Goal: Task Accomplishment & Management: Complete application form

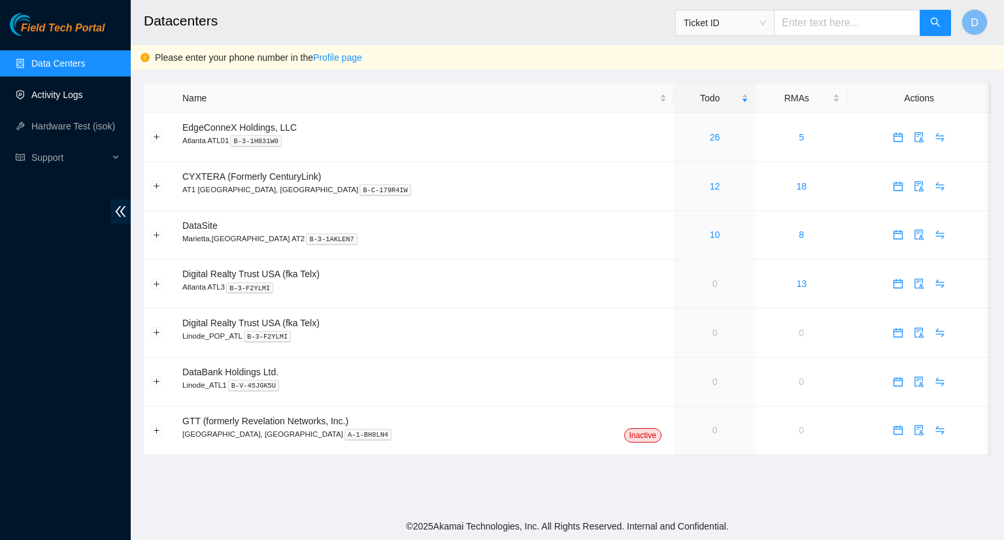
click at [77, 94] on link "Activity Logs" at bounding box center [57, 95] width 52 height 10
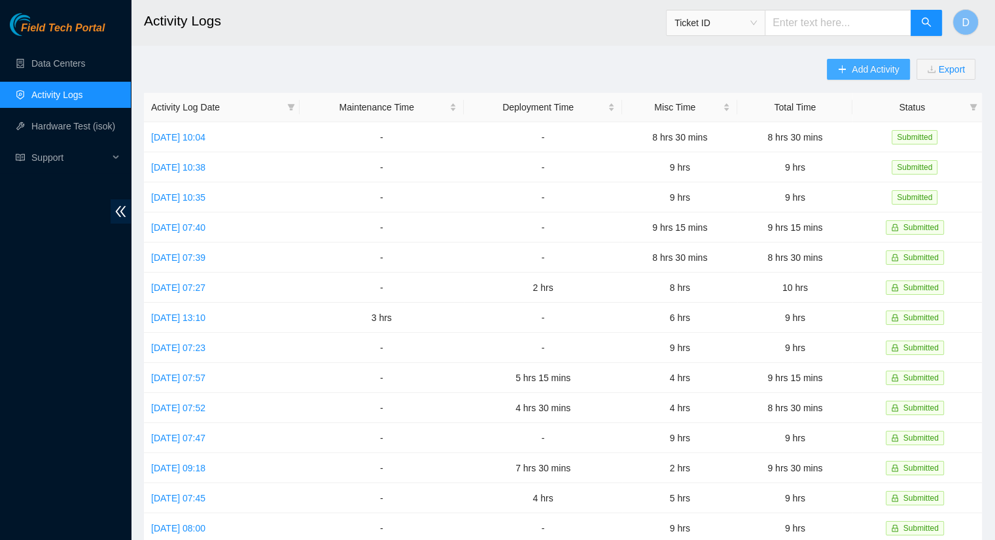
click at [847, 65] on button "Add Activity" at bounding box center [868, 69] width 82 height 21
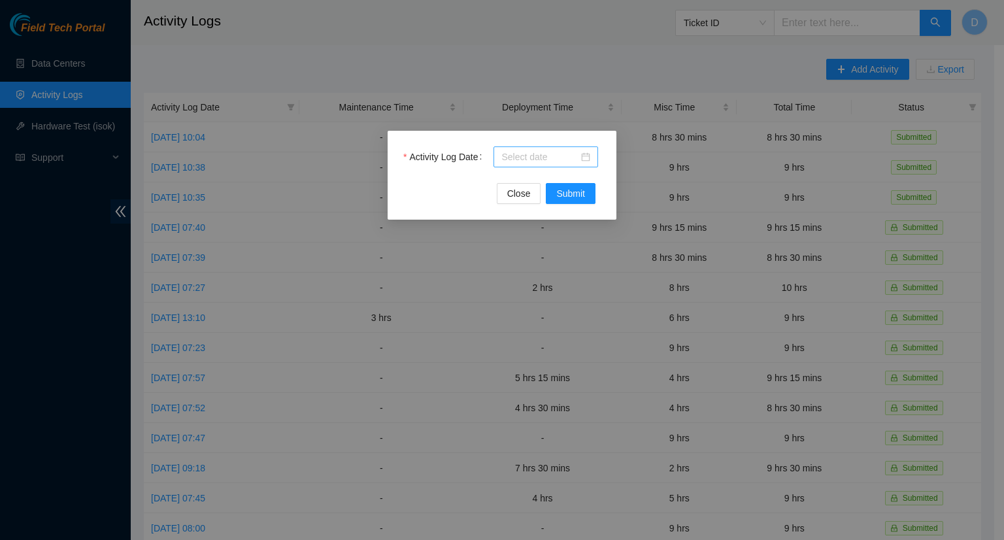
click at [568, 162] on input "Activity Log Date" at bounding box center [540, 157] width 77 height 14
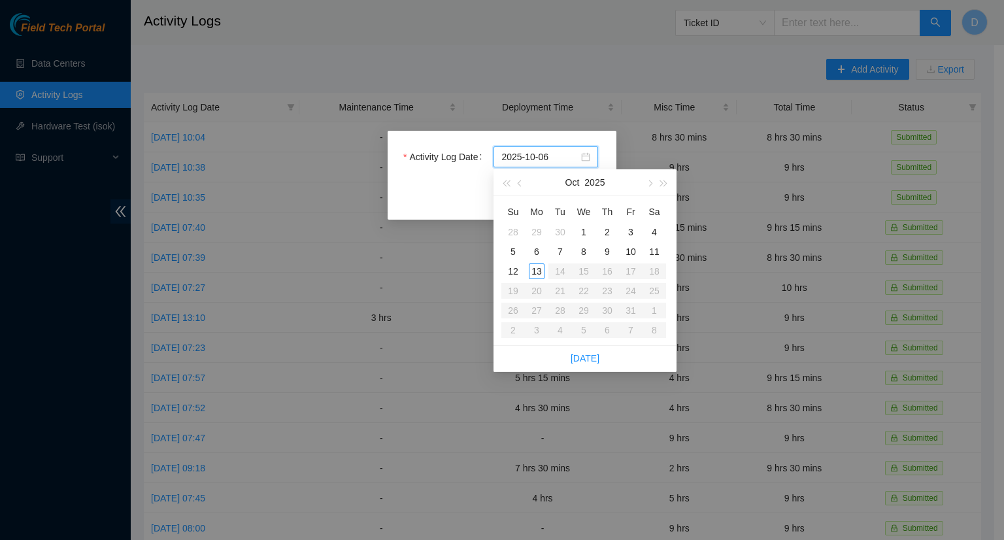
type input "[DATE]"
click at [607, 249] on div "9" at bounding box center [608, 252] width 16 height 16
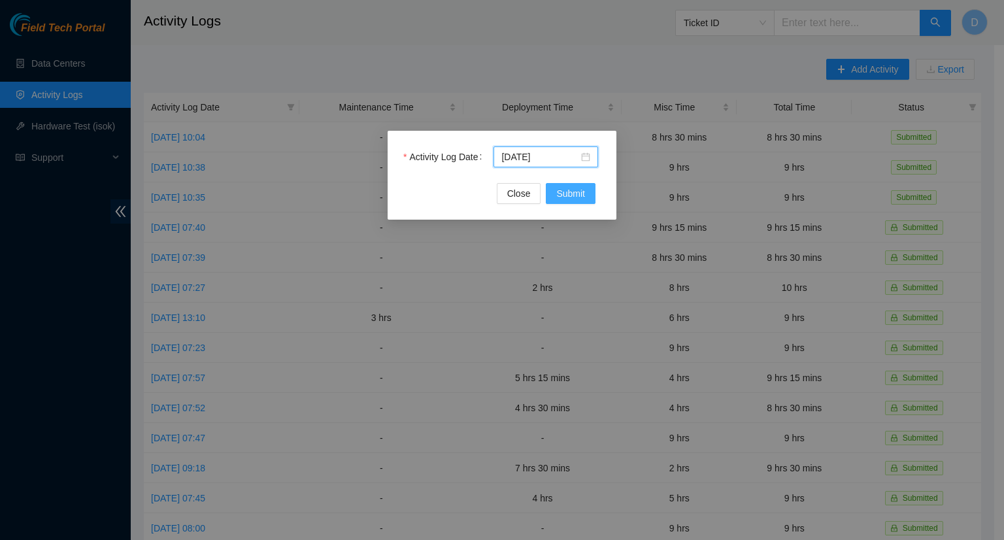
click at [568, 194] on span "Submit" at bounding box center [571, 193] width 29 height 14
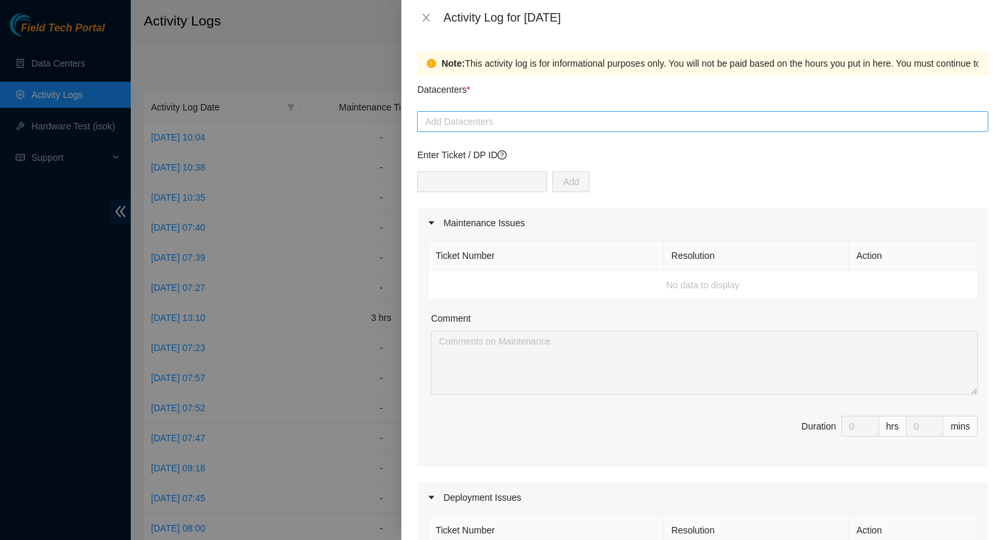
click at [487, 121] on div at bounding box center [703, 122] width 565 height 16
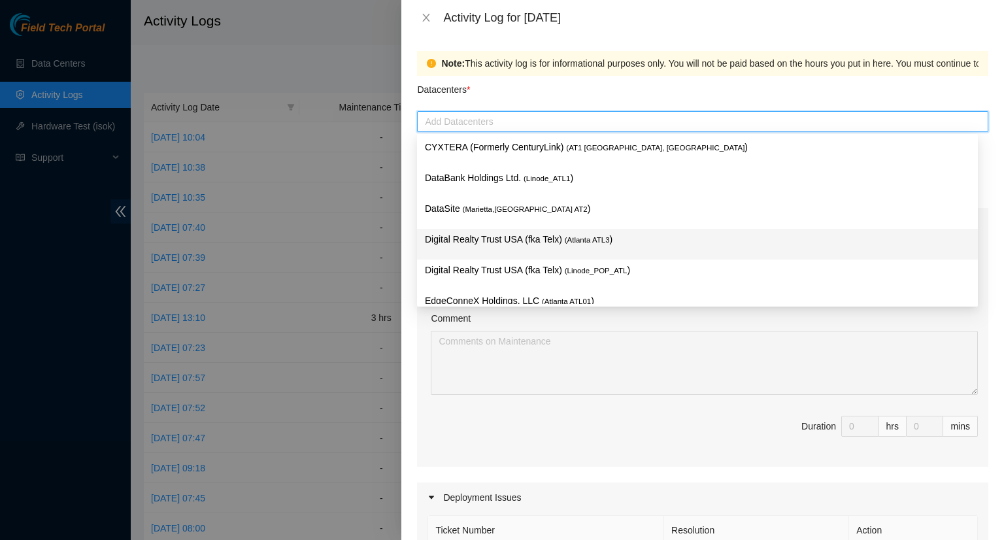
click at [566, 244] on span "( Atlanta ATL3" at bounding box center [587, 240] width 45 height 8
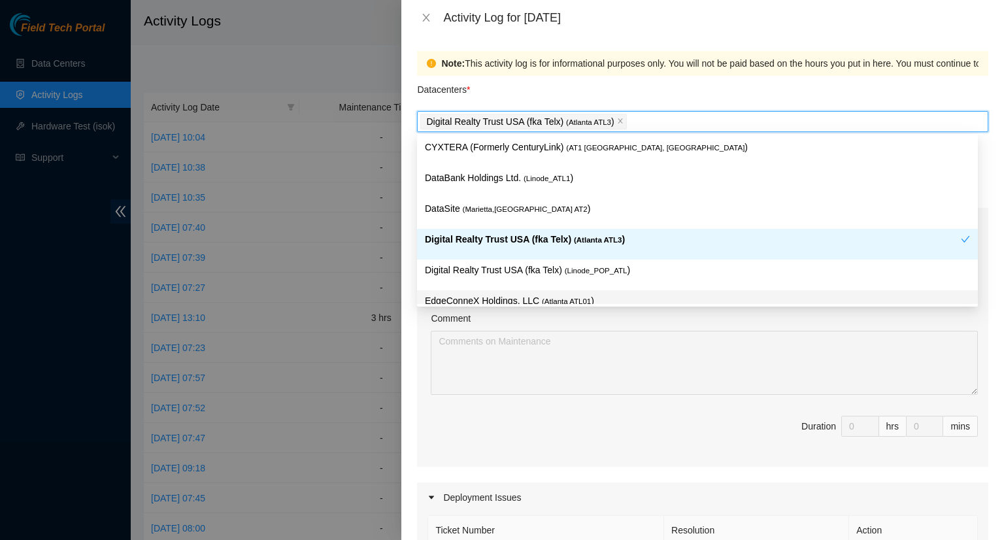
click at [738, 321] on div "Comment" at bounding box center [704, 321] width 547 height 20
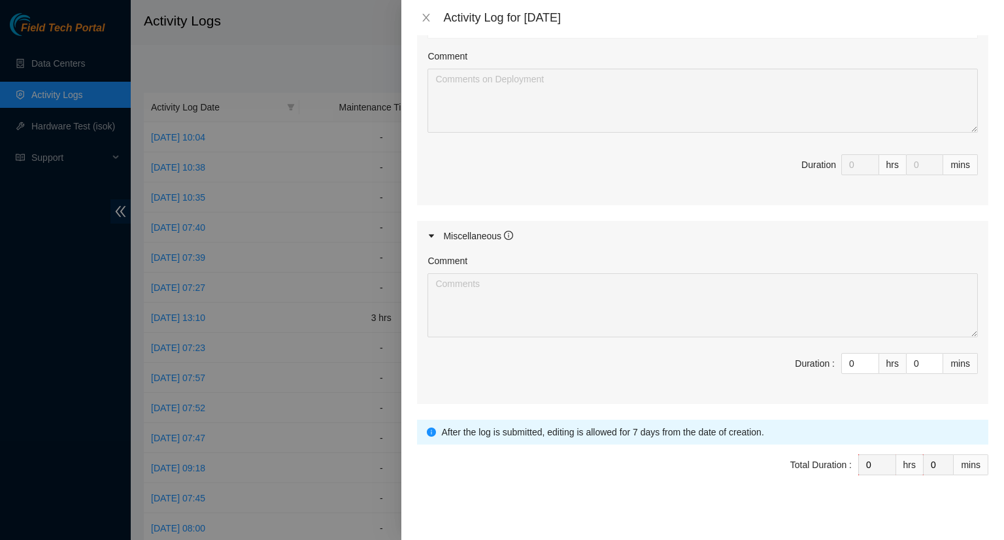
scroll to position [539, 0]
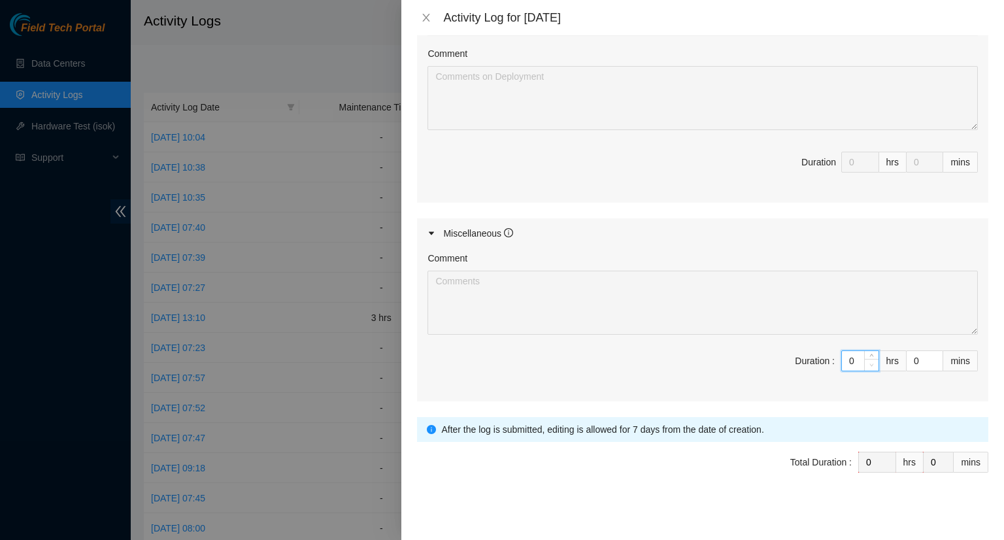
drag, startPoint x: 848, startPoint y: 356, endPoint x: 861, endPoint y: 358, distance: 13.9
click at [850, 354] on input "0" at bounding box center [860, 361] width 37 height 20
type input "1"
click at [870, 355] on icon "up" at bounding box center [872, 357] width 5 height 5
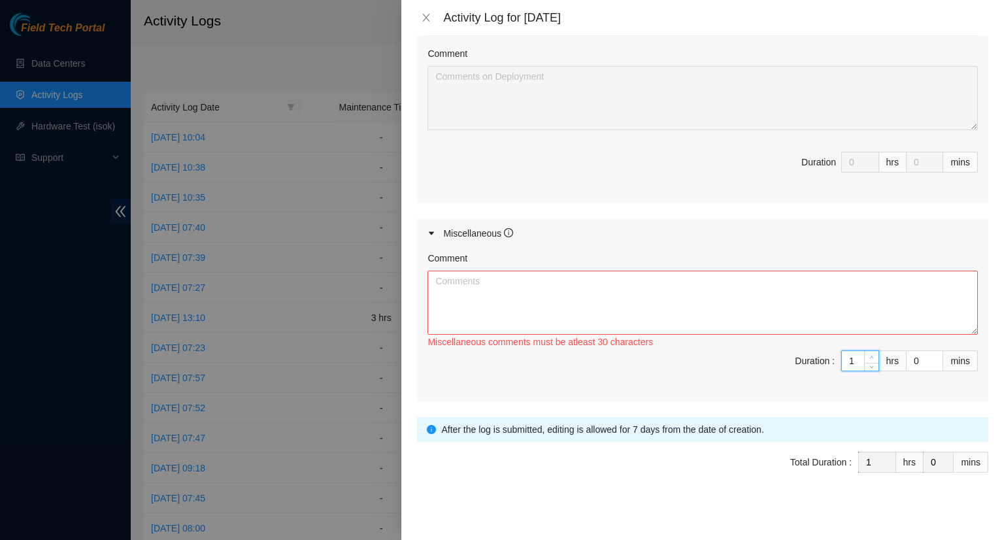
type input "2"
click at [870, 355] on icon "up" at bounding box center [872, 357] width 5 height 5
type input "3"
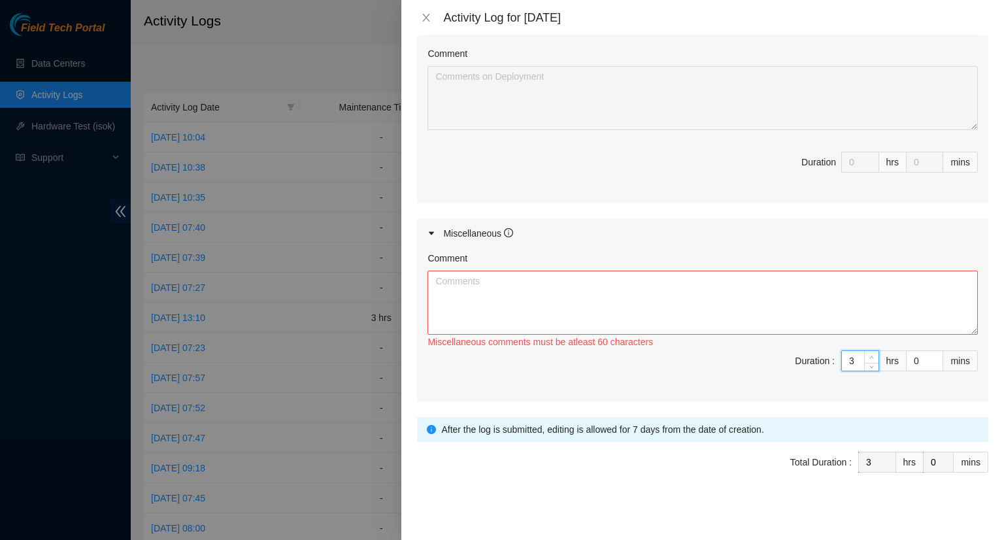
click at [870, 355] on icon "up" at bounding box center [872, 357] width 5 height 5
type input "4"
click at [870, 355] on icon "up" at bounding box center [872, 357] width 5 height 5
type input "5"
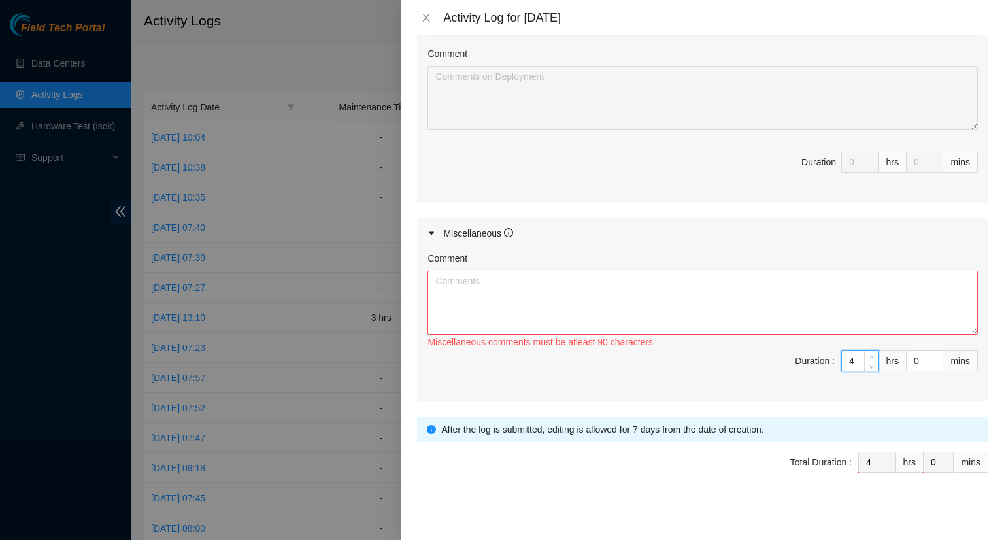
type input "5"
click at [870, 355] on icon "up" at bounding box center [872, 357] width 5 height 5
type input "6"
click at [870, 355] on icon "up" at bounding box center [872, 357] width 5 height 5
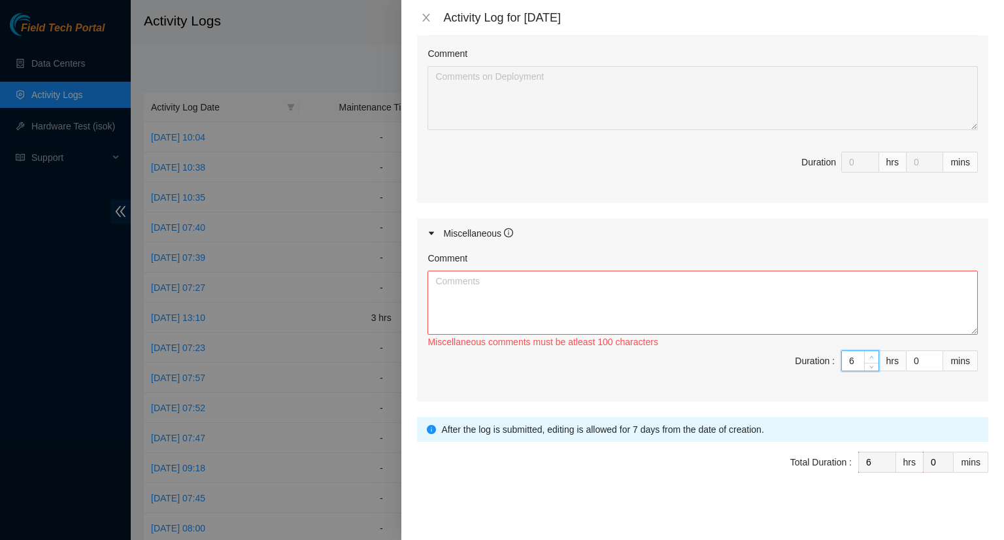
type input "7"
click at [870, 355] on icon "up" at bounding box center [872, 357] width 5 height 5
type input "8"
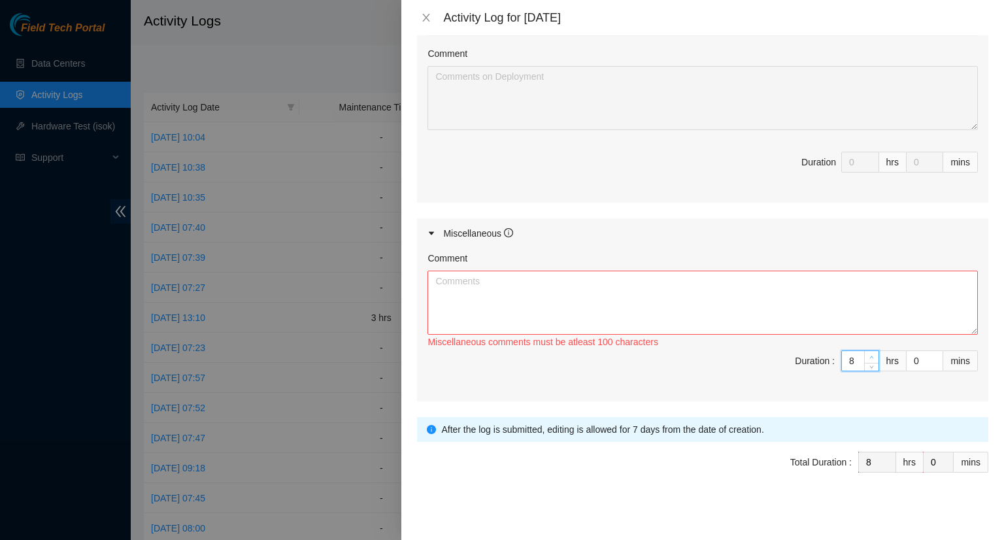
click at [870, 355] on icon "up" at bounding box center [872, 357] width 5 height 5
click at [907, 361] on input "0" at bounding box center [925, 361] width 36 height 20
type input "4"
type input "45"
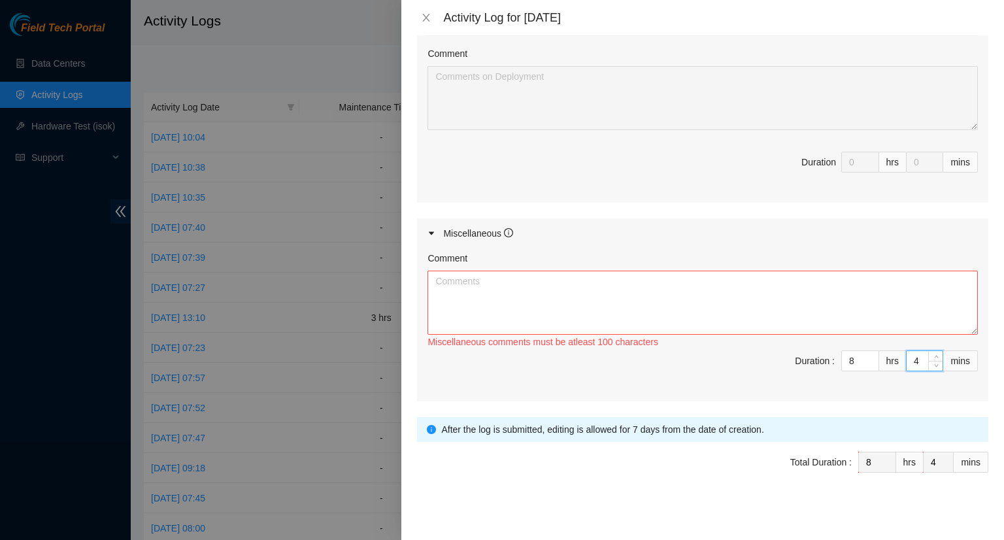
type input "45"
click at [589, 302] on textarea "Comment" at bounding box center [703, 303] width 551 height 64
paste textarea "- Worked on updating the DP tracker. - Worked on updating the maintenance ticke…"
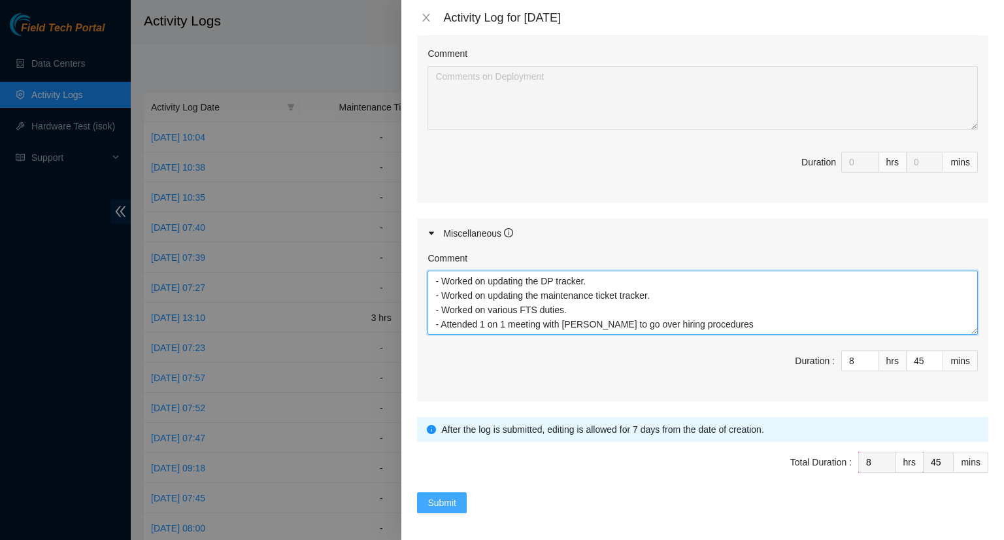
type textarea "- Worked on updating the DP tracker. - Worked on updating the maintenance ticke…"
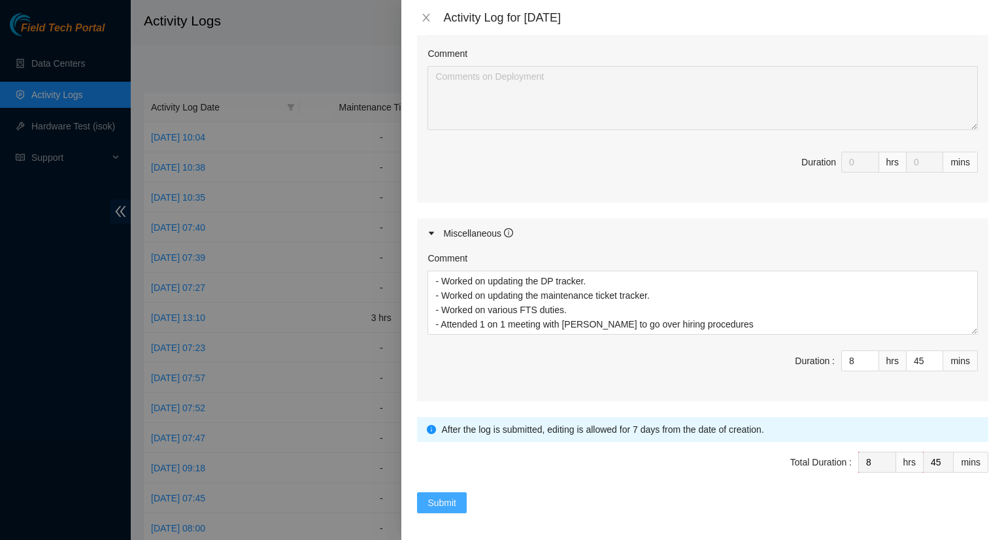
click at [458, 496] on button "Submit" at bounding box center [442, 502] width 50 height 21
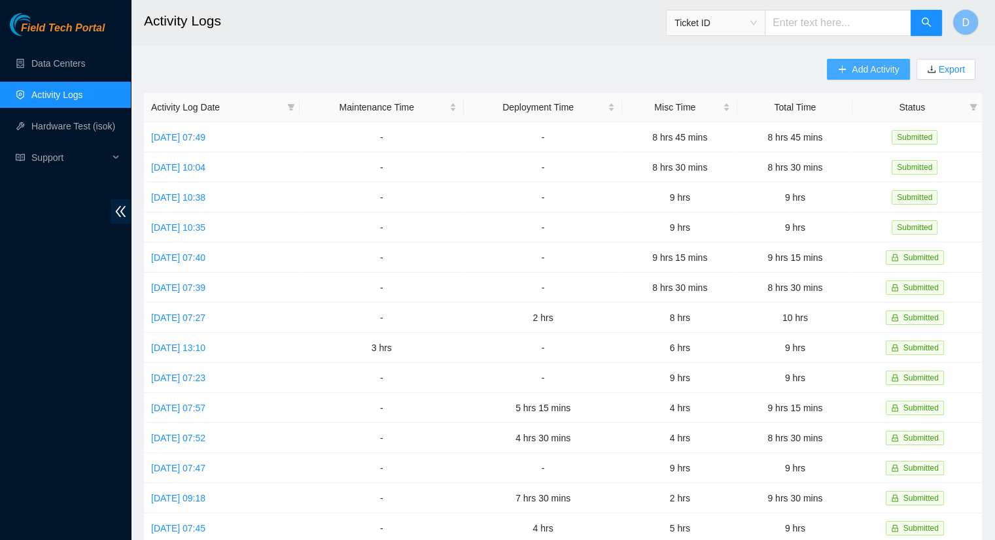
click at [858, 67] on span "Add Activity" at bounding box center [874, 69] width 47 height 14
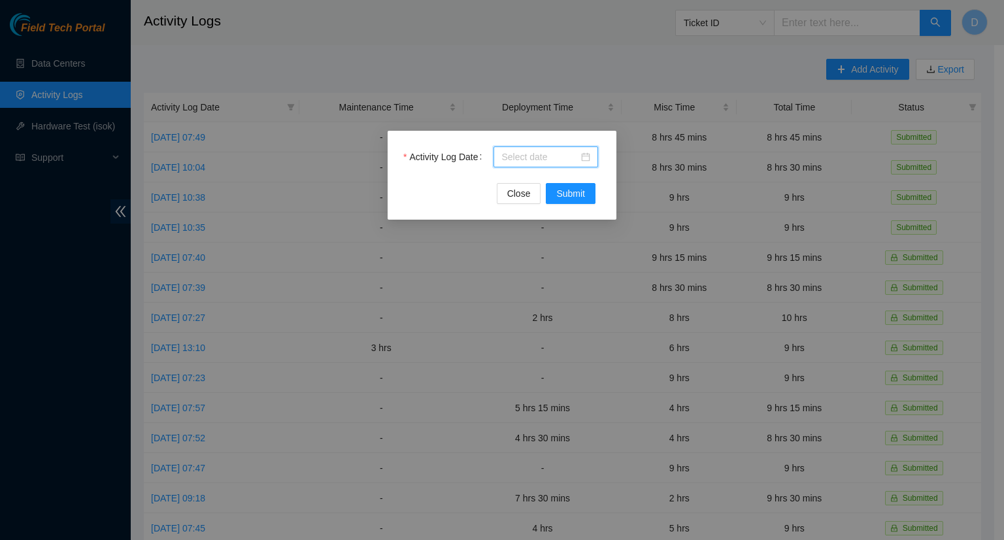
click at [528, 156] on input "Activity Log Date" at bounding box center [540, 157] width 77 height 14
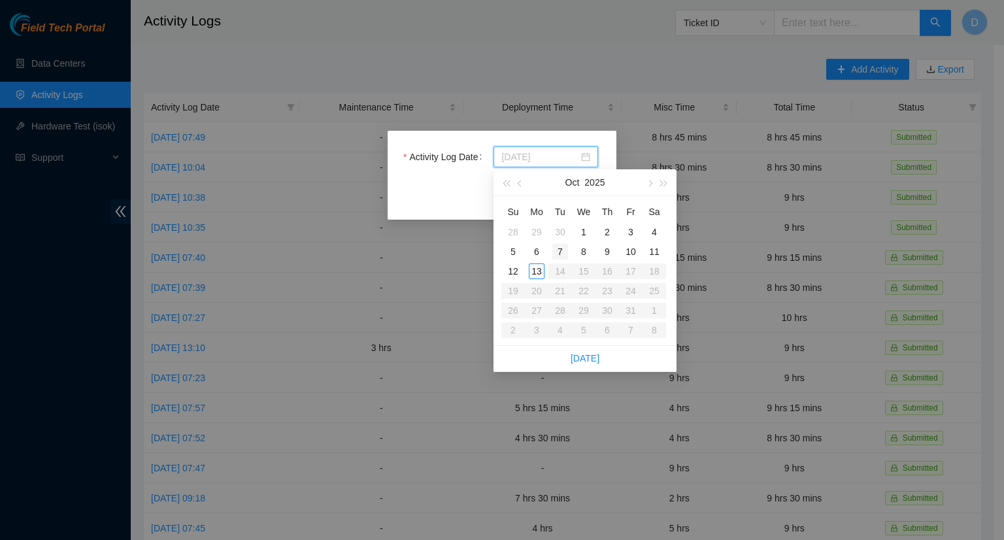
type input "[DATE]"
click at [636, 254] on div "10" at bounding box center [631, 252] width 16 height 16
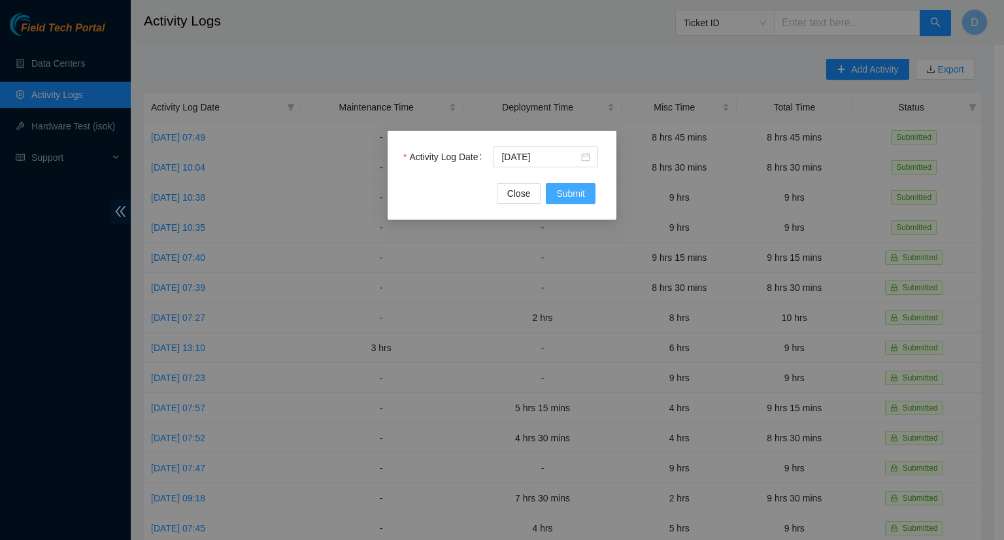
click at [573, 184] on button "Submit" at bounding box center [571, 193] width 50 height 21
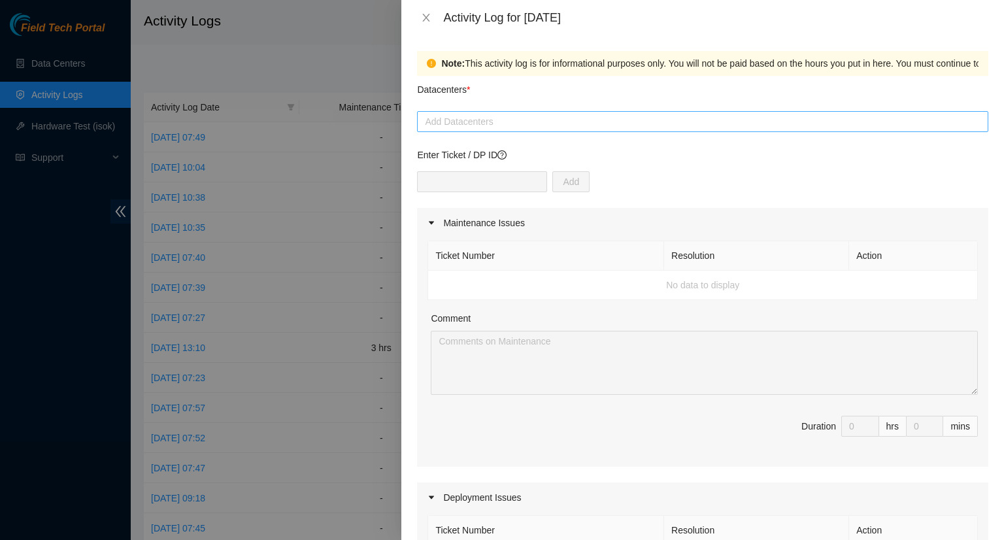
click at [468, 118] on div at bounding box center [703, 122] width 565 height 16
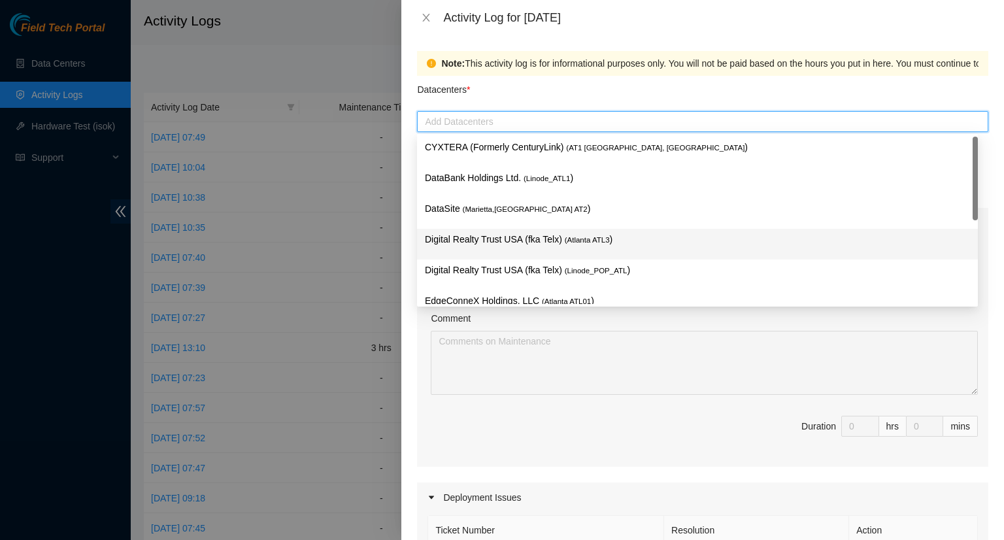
click at [511, 242] on p "Digital Realty Trust USA (fka Telx) ( [GEOGRAPHIC_DATA] ATL3 )" at bounding box center [697, 239] width 545 height 15
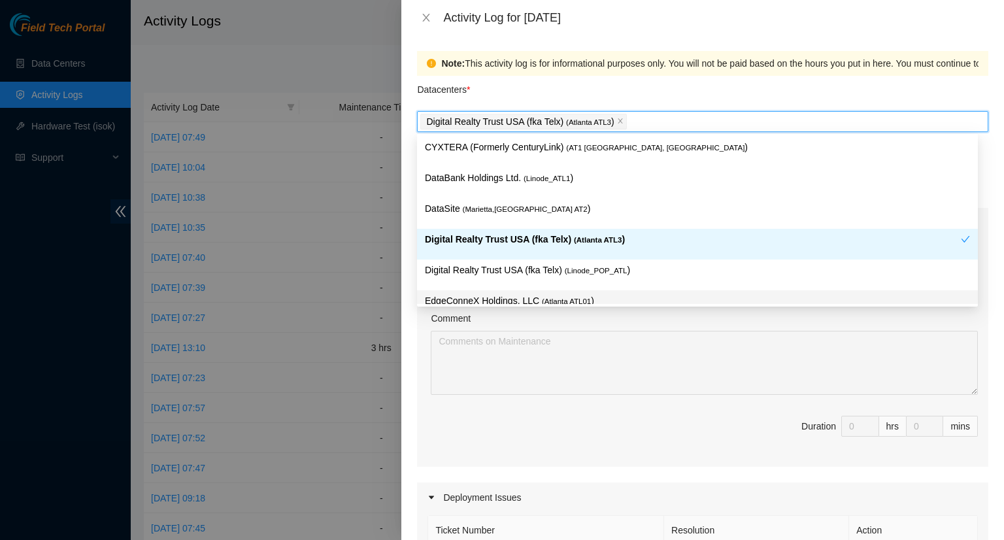
click at [653, 317] on div "Comment" at bounding box center [704, 321] width 547 height 20
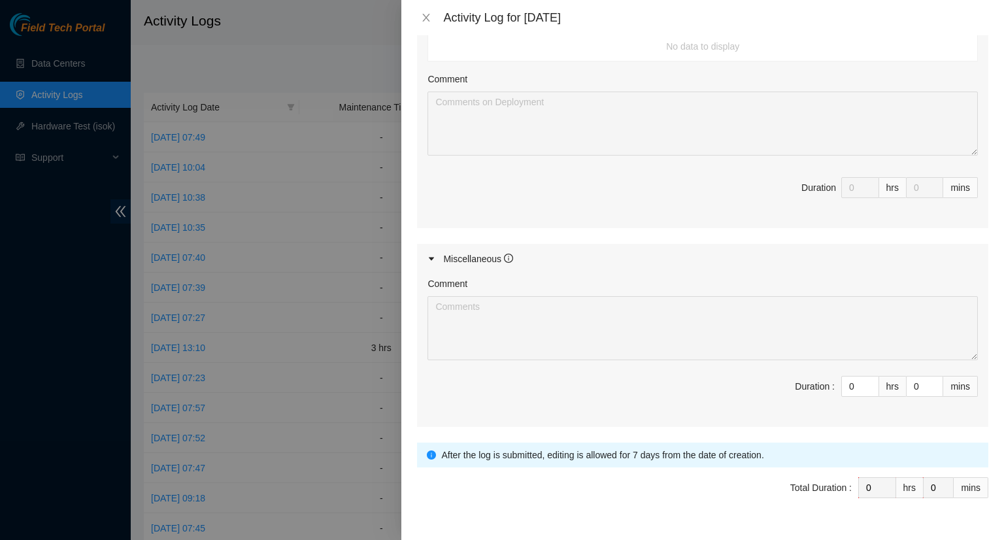
scroll to position [523, 0]
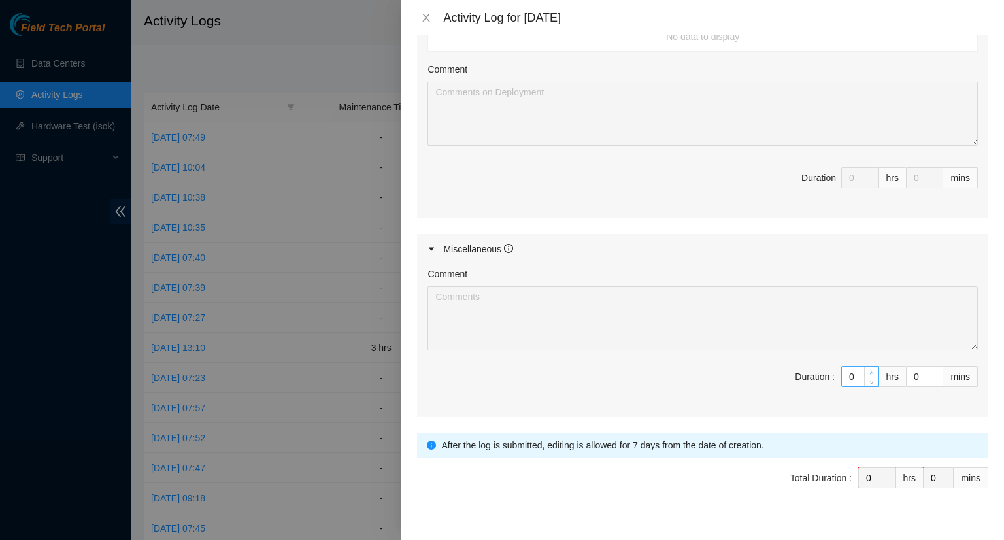
type input "1"
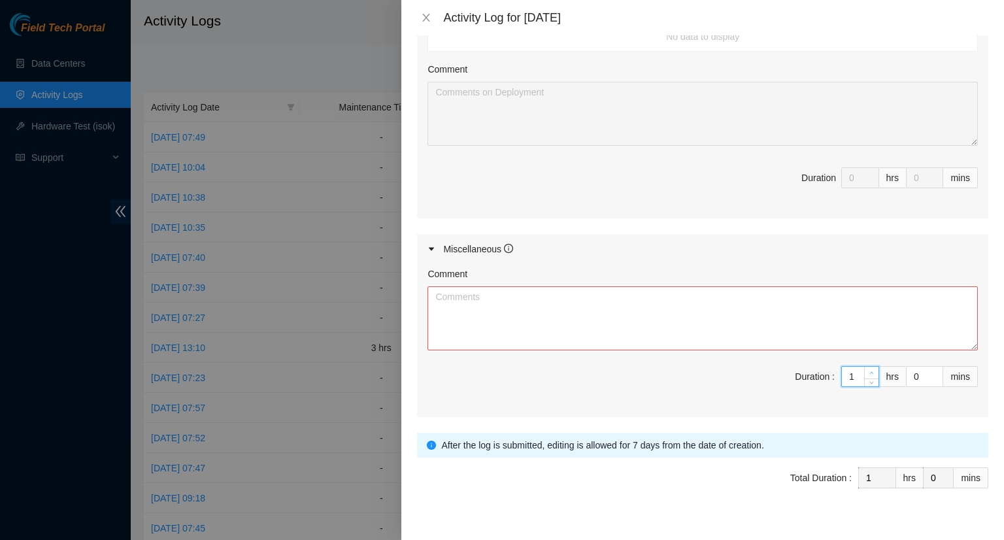
click at [868, 369] on span "up" at bounding box center [872, 373] width 8 height 8
type input "2"
click at [868, 369] on span "up" at bounding box center [872, 373] width 8 height 8
type input "3"
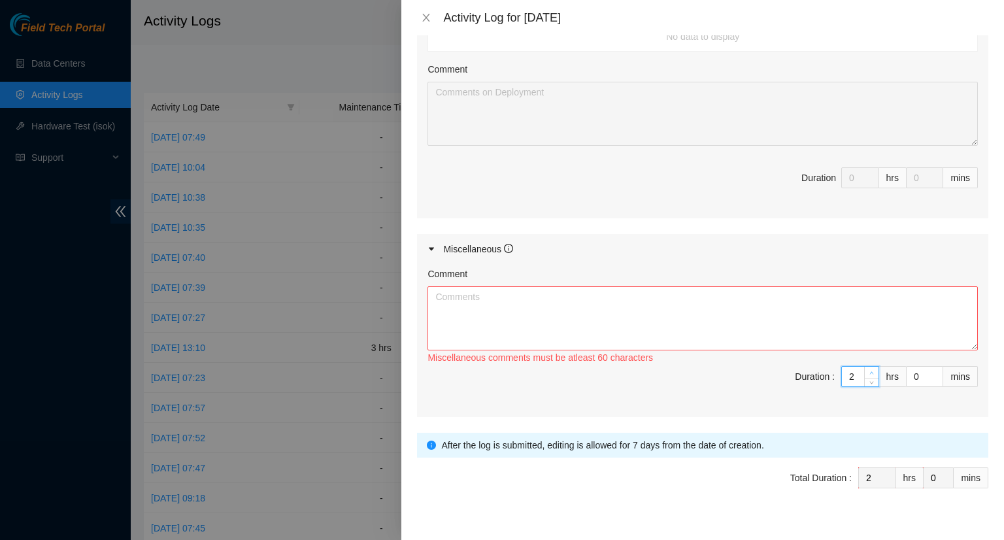
type input "3"
click at [870, 371] on icon "up" at bounding box center [872, 373] width 5 height 5
type input "4"
click at [870, 371] on icon "up" at bounding box center [872, 373] width 5 height 5
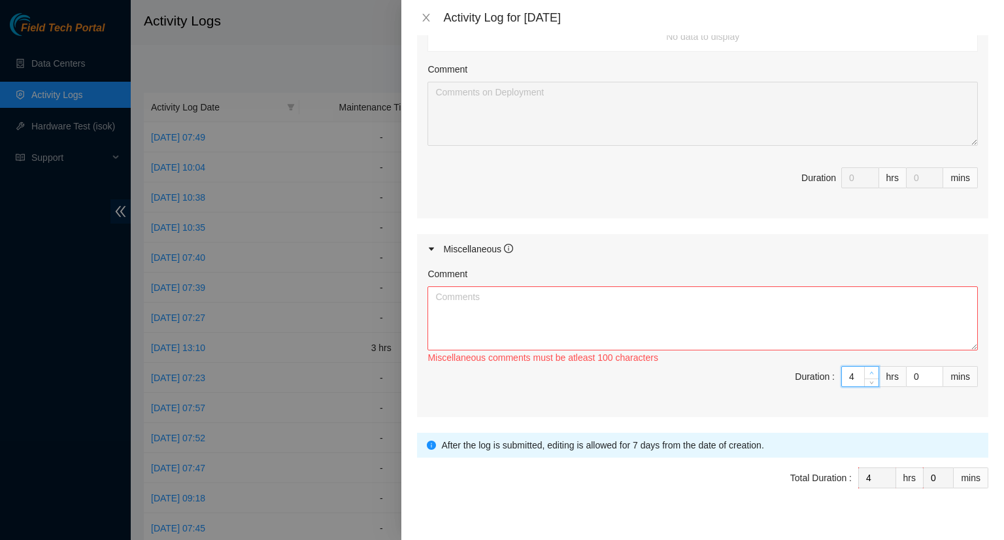
type input "5"
click at [870, 371] on icon "up" at bounding box center [872, 373] width 5 height 5
type input "1"
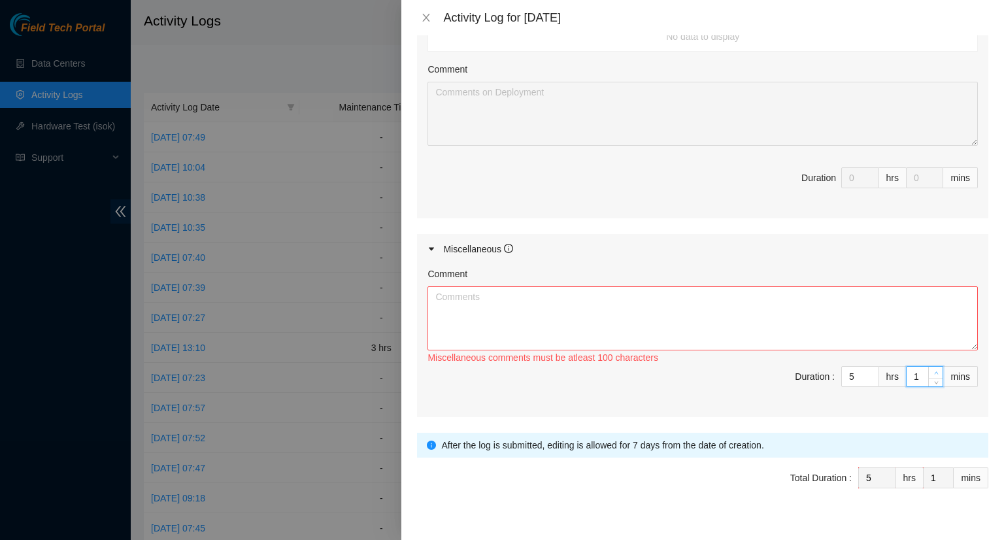
type input "2"
click at [935, 371] on icon "up" at bounding box center [937, 373] width 5 height 5
type input "3"
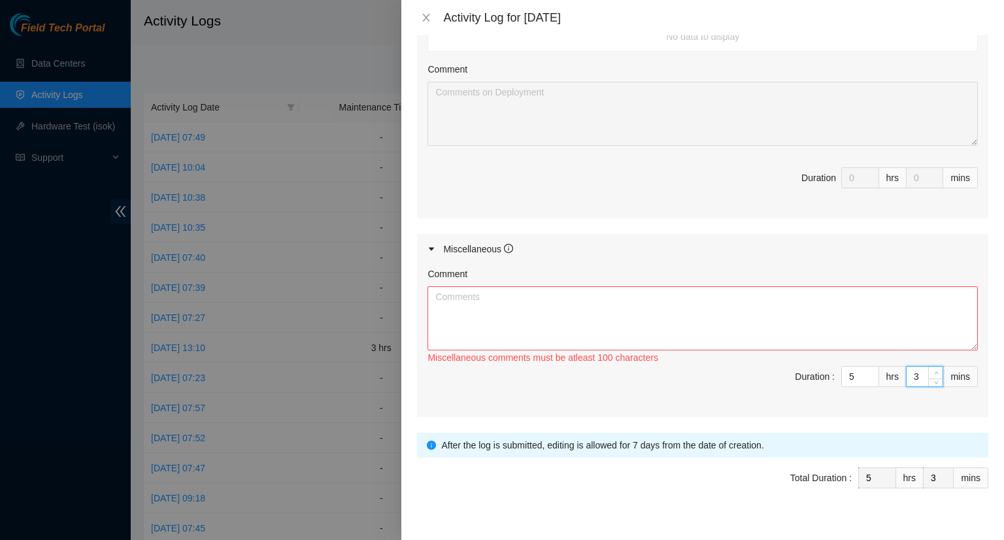
click at [935, 372] on icon "up" at bounding box center [937, 373] width 4 height 3
type input "4"
click at [935, 372] on icon "up" at bounding box center [937, 373] width 4 height 3
type input "5"
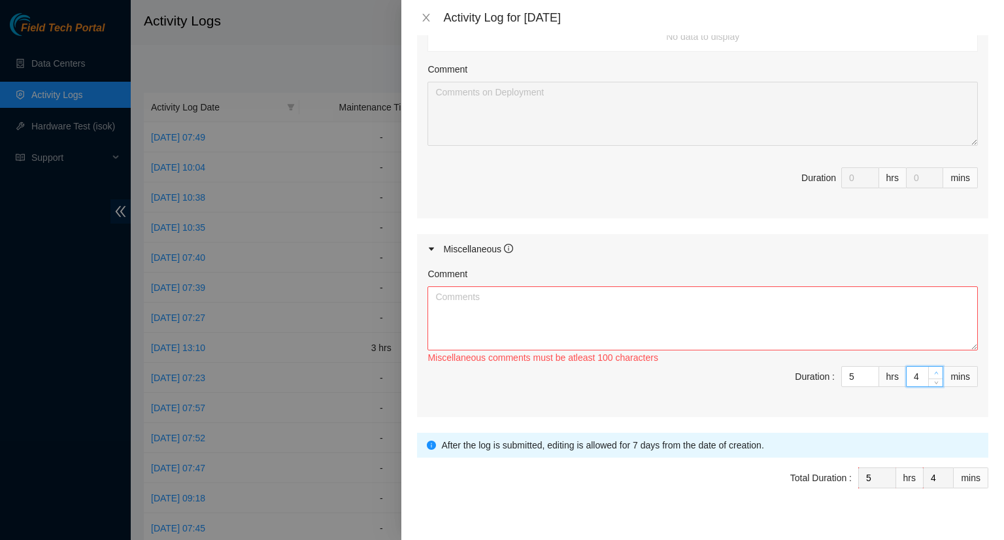
type input "5"
click at [935, 372] on icon "up" at bounding box center [937, 373] width 4 height 3
type input "6"
click at [935, 372] on icon "up" at bounding box center [937, 373] width 4 height 3
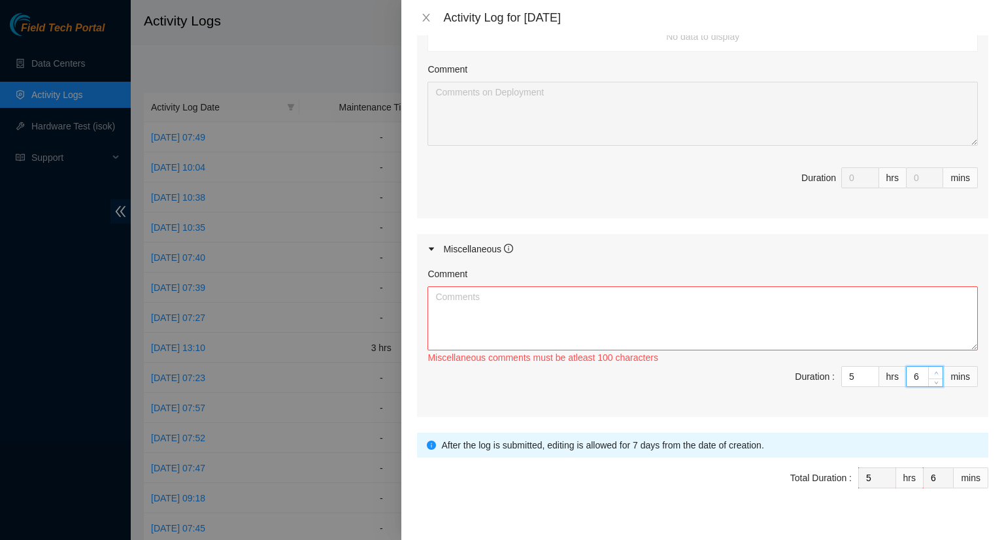
type input "7"
click at [935, 372] on icon "up" at bounding box center [937, 373] width 4 height 3
type input "8"
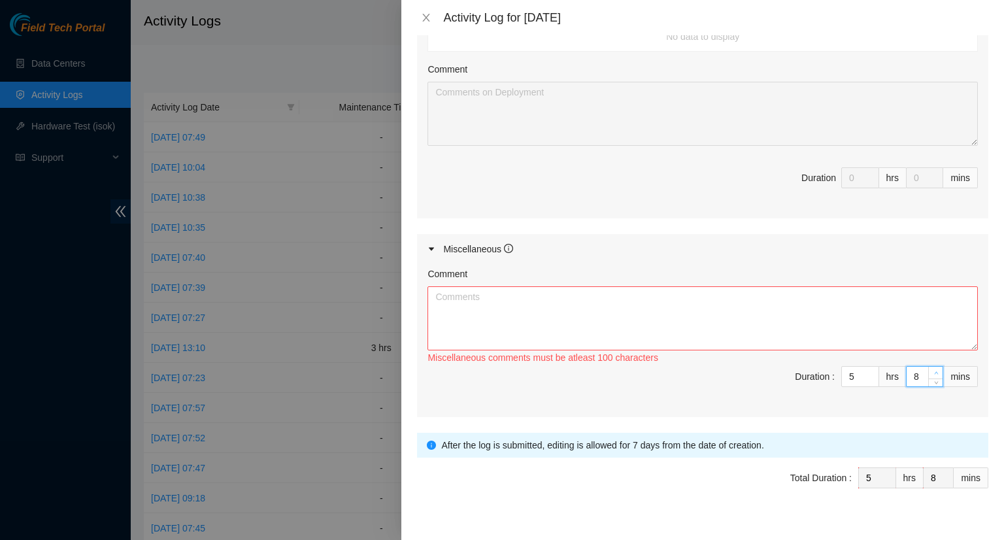
click at [935, 372] on icon "up" at bounding box center [937, 373] width 4 height 3
type input "9"
click at [935, 372] on icon "up" at bounding box center [937, 373] width 4 height 3
type input "10"
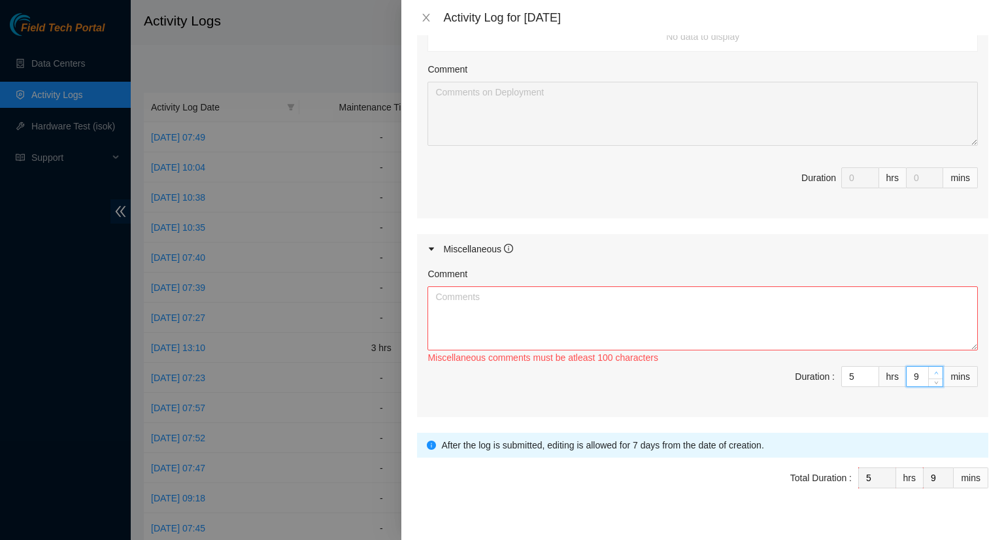
type input "10"
click at [935, 372] on icon "up" at bounding box center [937, 373] width 4 height 3
type input "11"
click at [935, 372] on icon "up" at bounding box center [937, 373] width 4 height 3
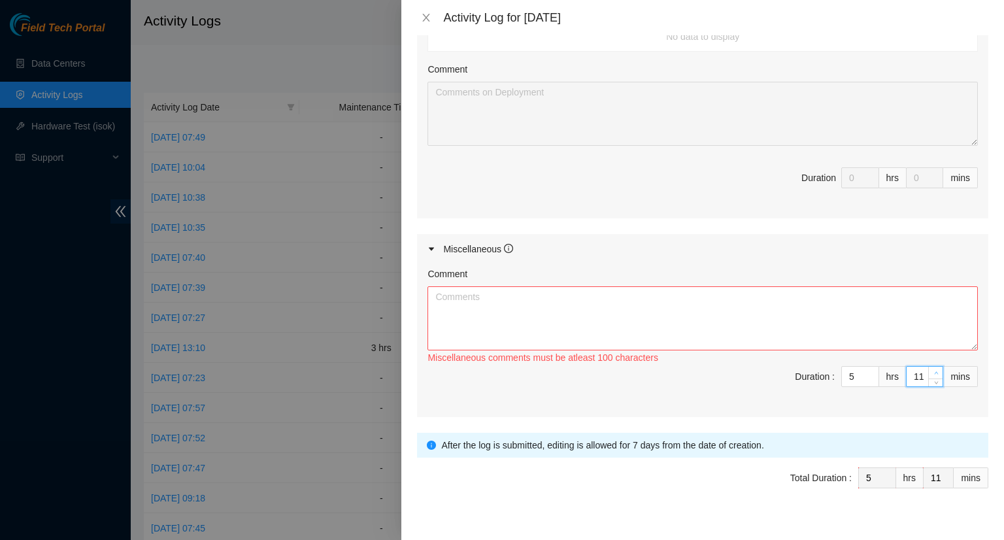
type input "12"
click at [935, 372] on icon "up" at bounding box center [937, 373] width 4 height 3
type input "13"
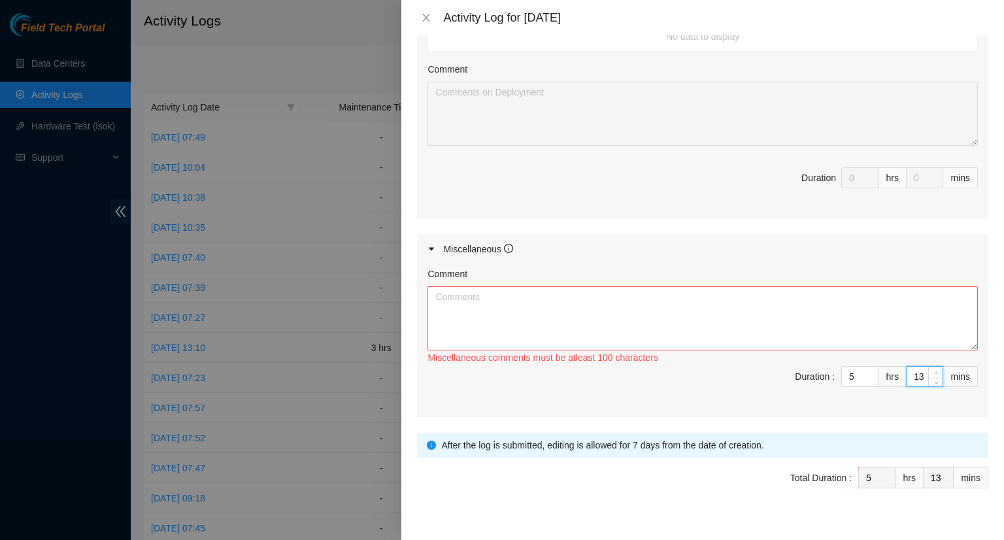
click at [935, 372] on icon "up" at bounding box center [937, 373] width 4 height 3
type input "14"
click at [935, 372] on icon "up" at bounding box center [937, 373] width 4 height 3
type input "15"
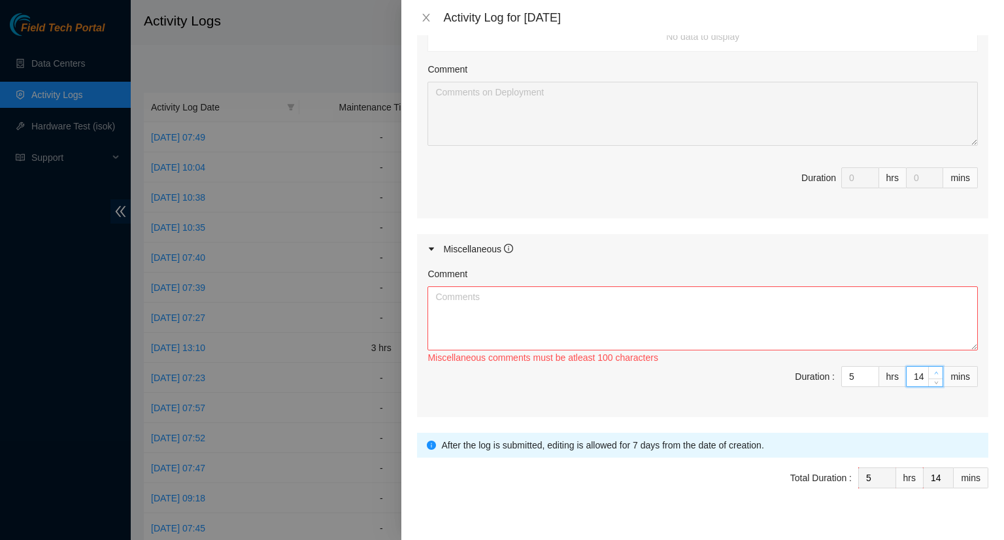
type input "15"
click at [935, 372] on icon "up" at bounding box center [937, 373] width 4 height 3
click at [519, 304] on textarea "Comment" at bounding box center [703, 318] width 551 height 64
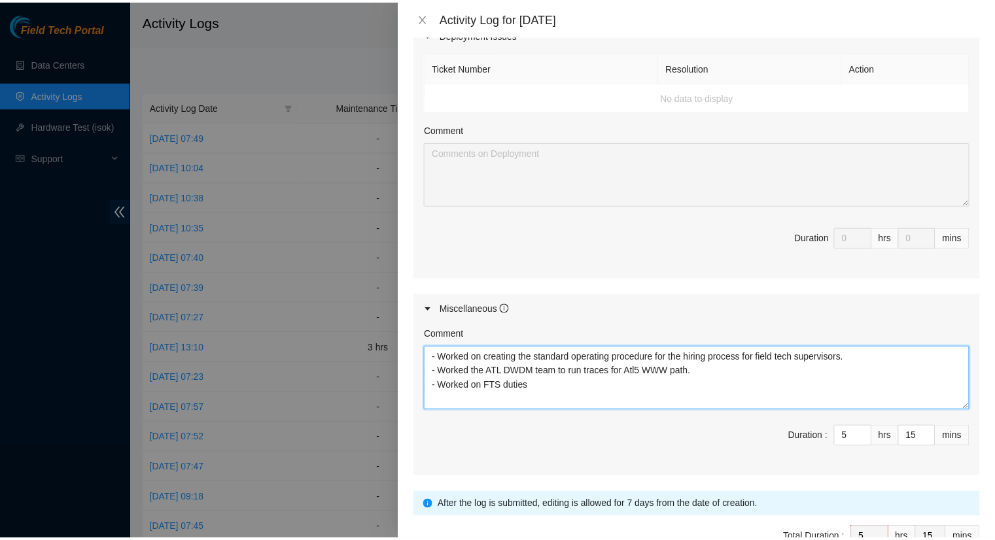
scroll to position [539, 0]
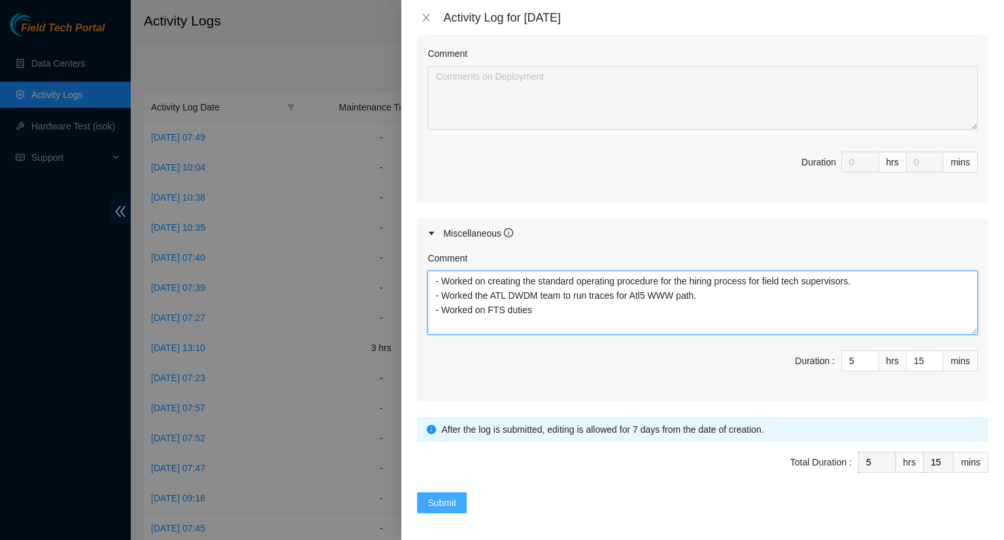
type textarea "- Worked on creating the standard operating procedure for the hiring process fo…"
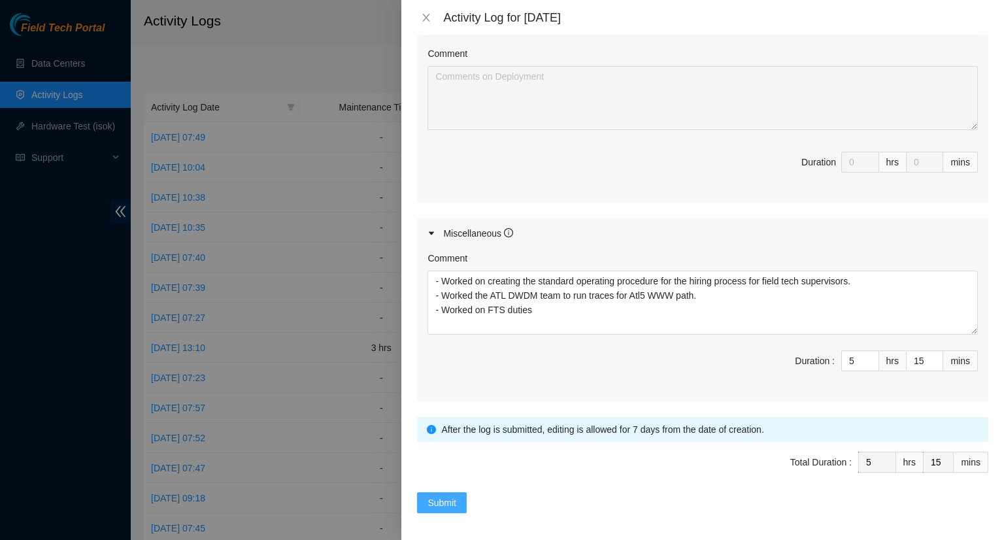
click at [440, 496] on span "Submit" at bounding box center [442, 503] width 29 height 14
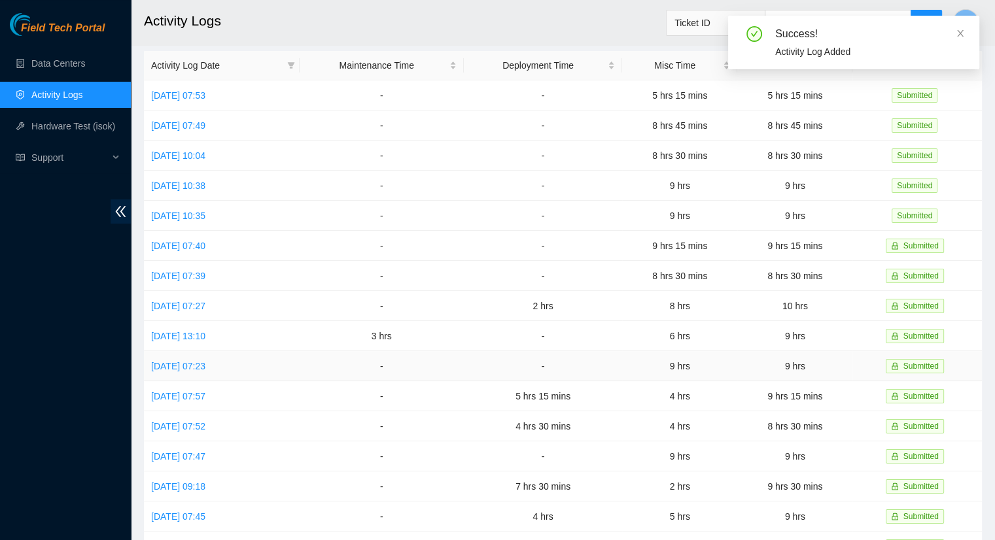
scroll to position [65, 0]
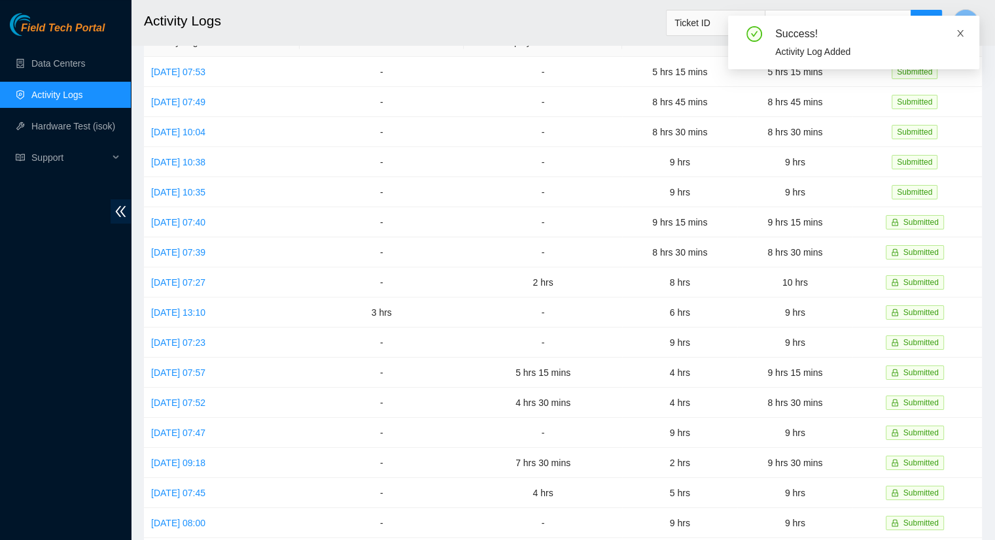
click at [961, 32] on icon "close" at bounding box center [960, 33] width 7 height 7
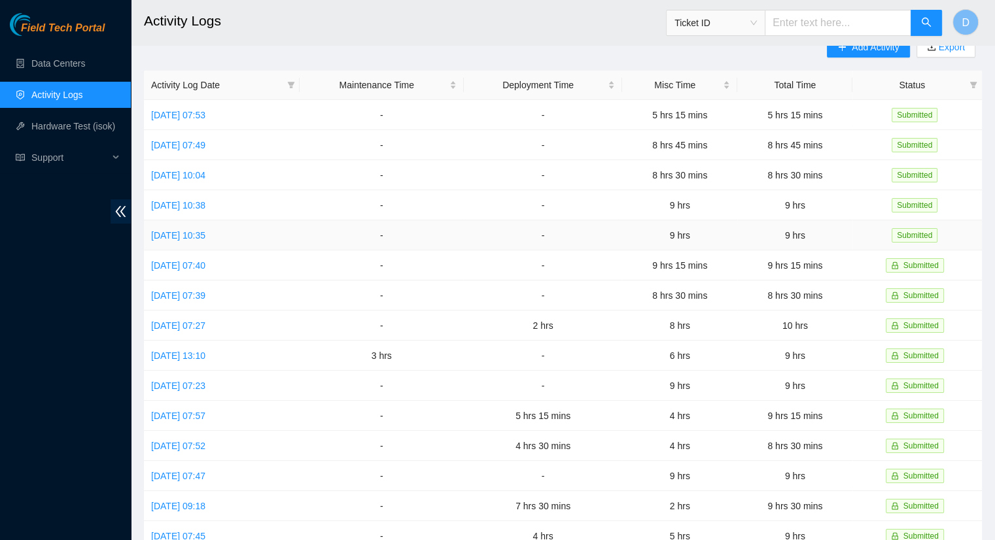
scroll to position [0, 0]
